Goal: Information Seeking & Learning: Find specific fact

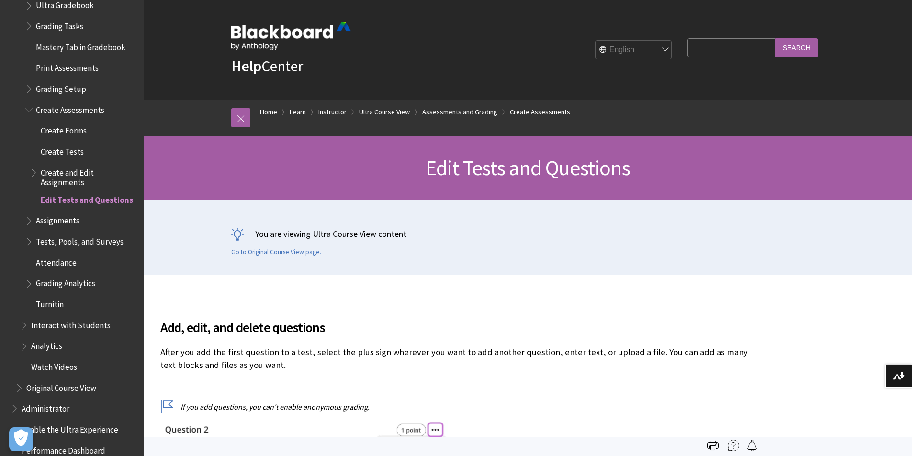
scroll to position [1186, 0]
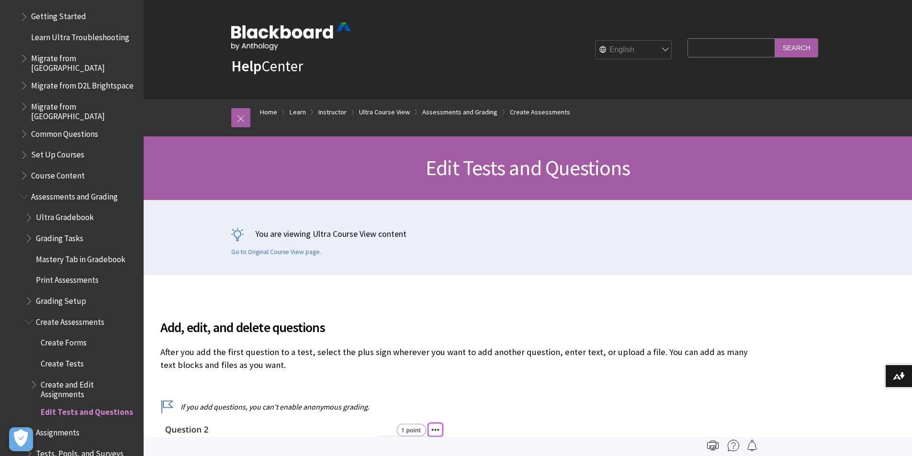
click at [695, 49] on input "Search Query" at bounding box center [731, 47] width 87 height 19
paste input "Batch UID"
type input "Batch UID"
click at [775, 38] on input "Search" at bounding box center [796, 47] width 43 height 19
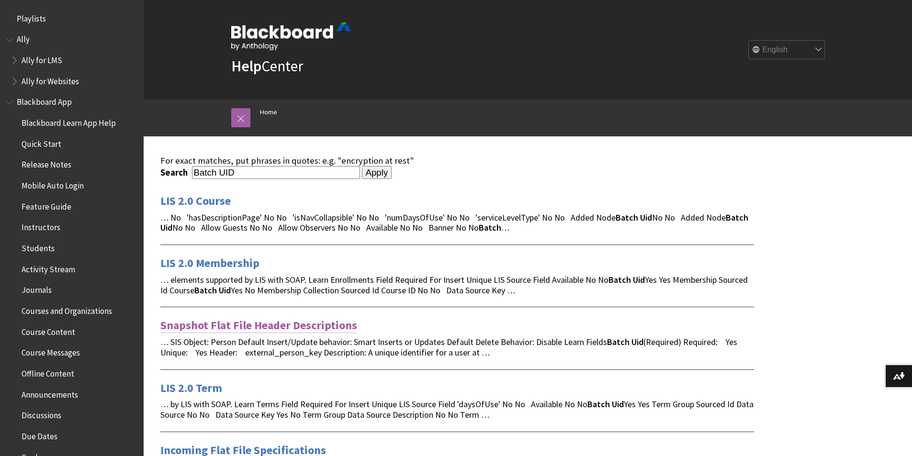
click at [248, 325] on link "Snapshot Flat File Header Descriptions" at bounding box center [258, 325] width 197 height 15
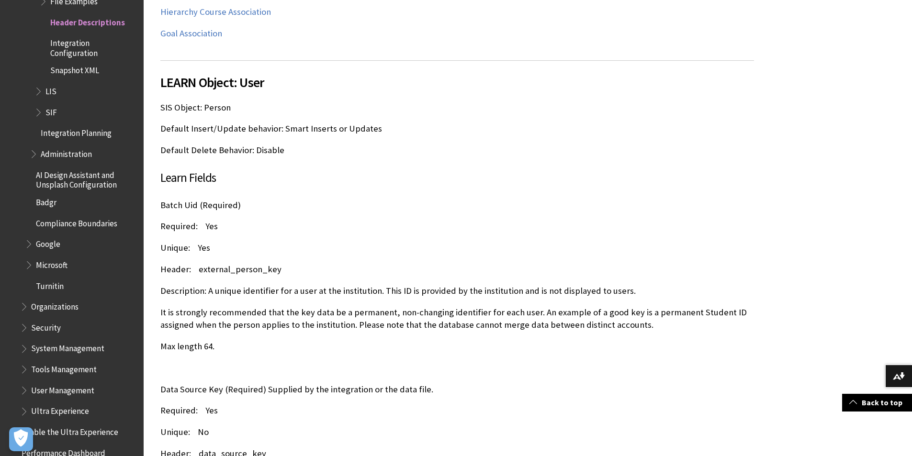
scroll to position [575, 0]
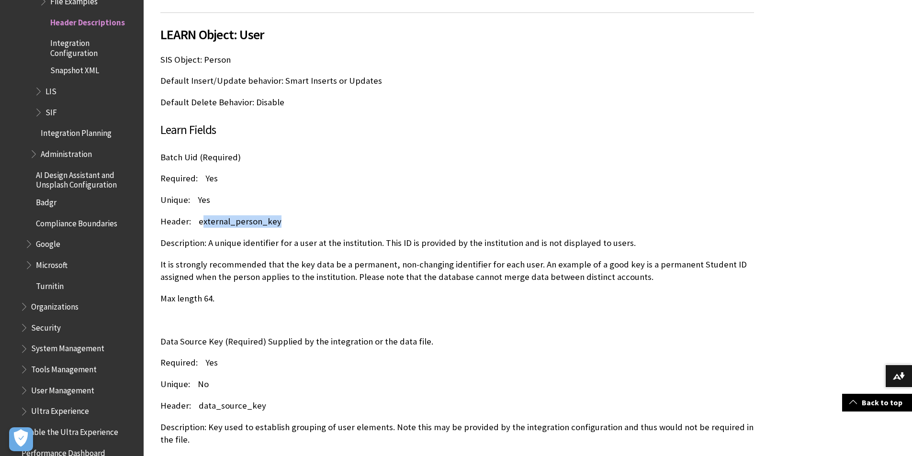
drag, startPoint x: 284, startPoint y: 225, endPoint x: 200, endPoint y: 223, distance: 83.8
click at [200, 223] on p "Header: external_person_key" at bounding box center [457, 222] width 594 height 12
